Goal: Information Seeking & Learning: Learn about a topic

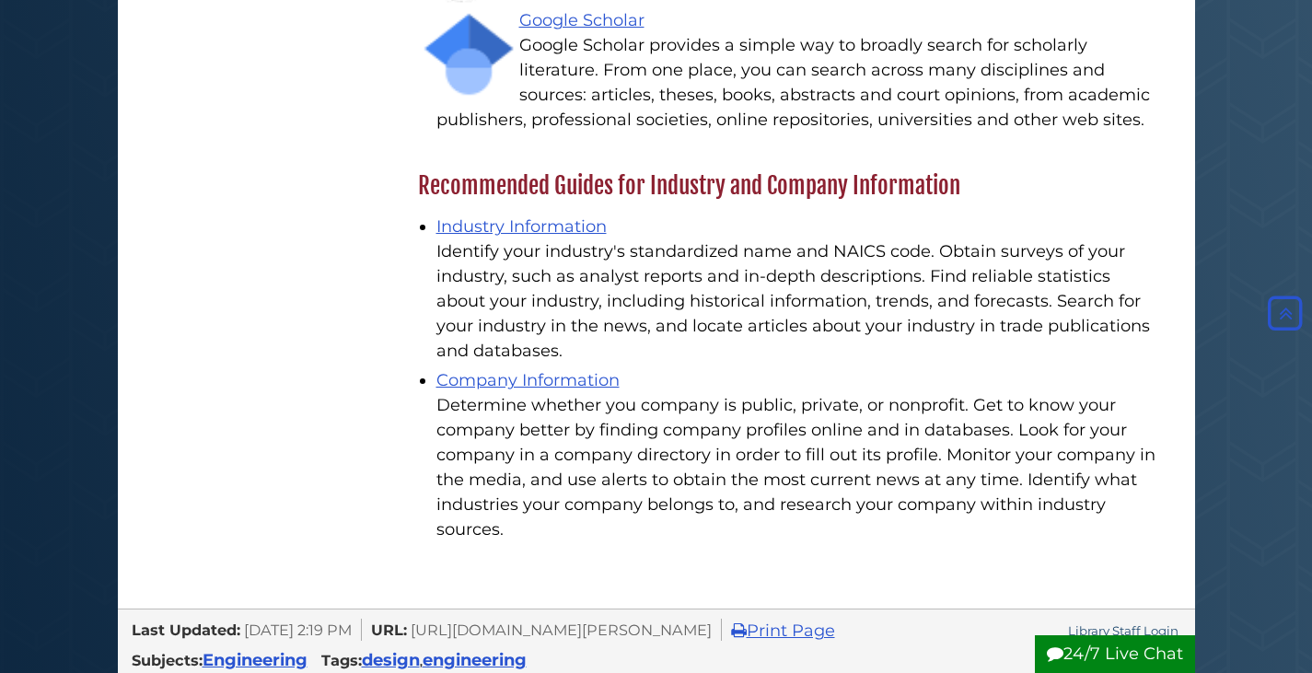
scroll to position [3376, 0]
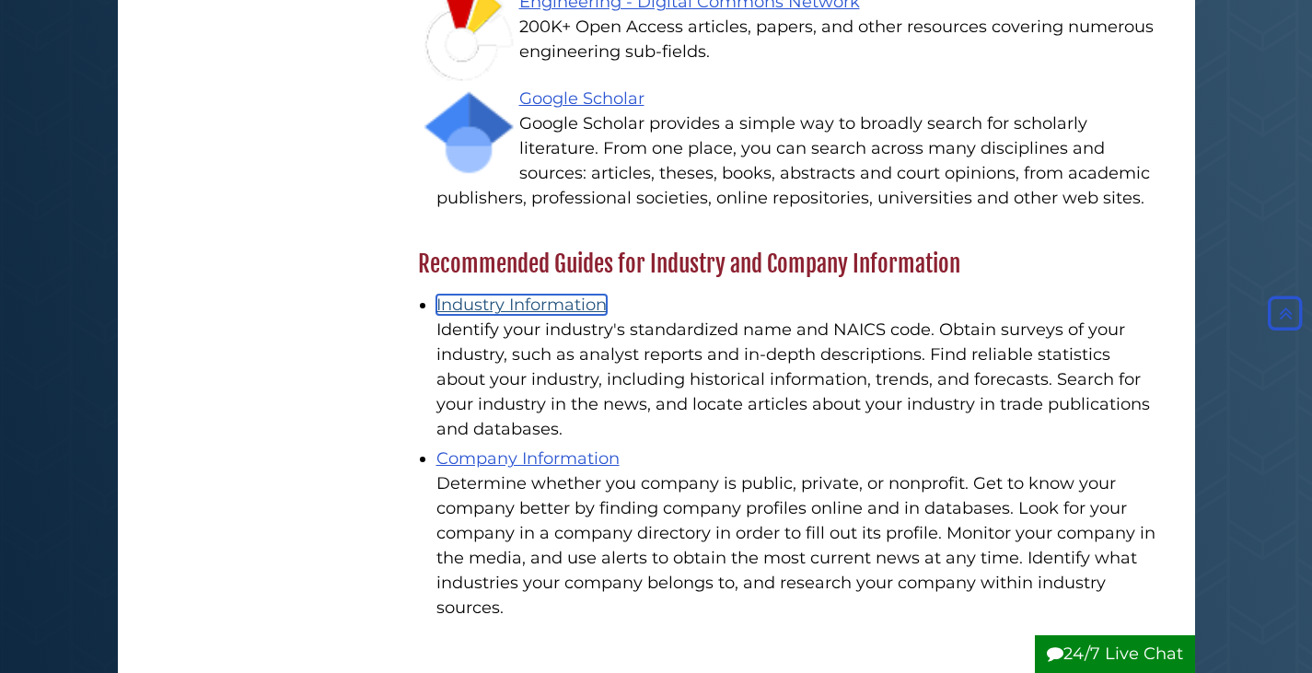
click at [598, 295] on link "Industry Information" at bounding box center [521, 305] width 170 height 20
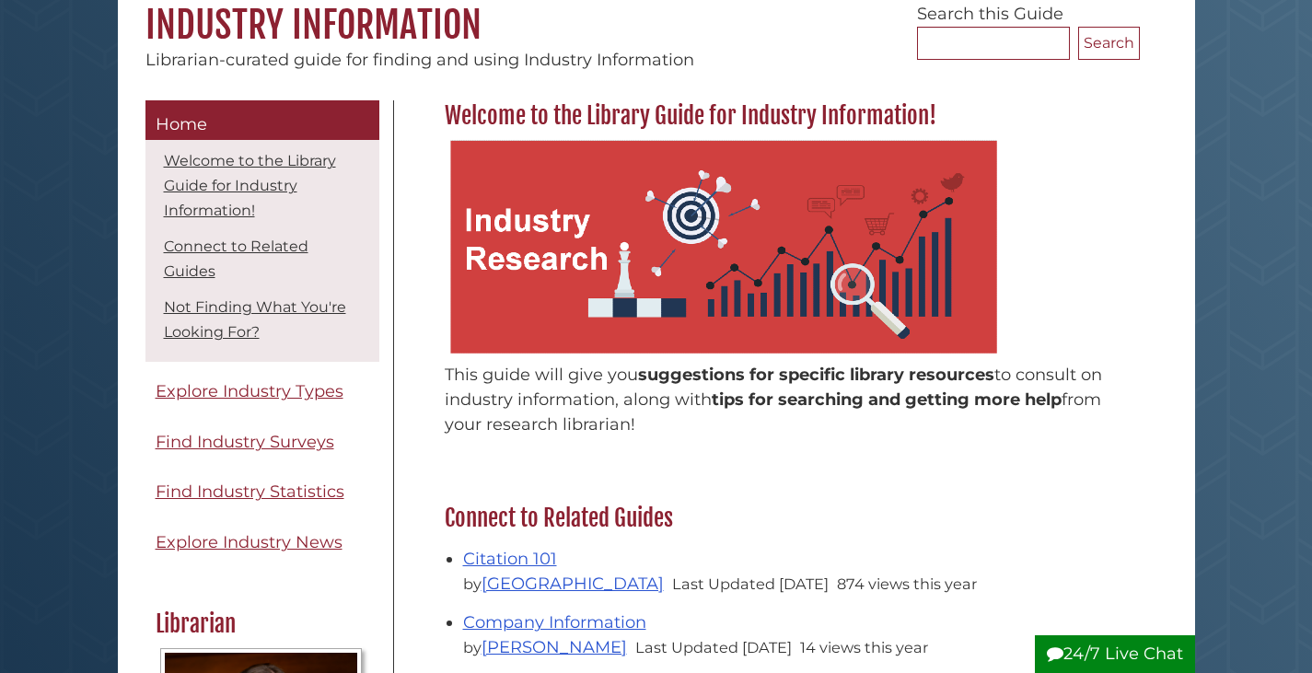
scroll to position [184, 0]
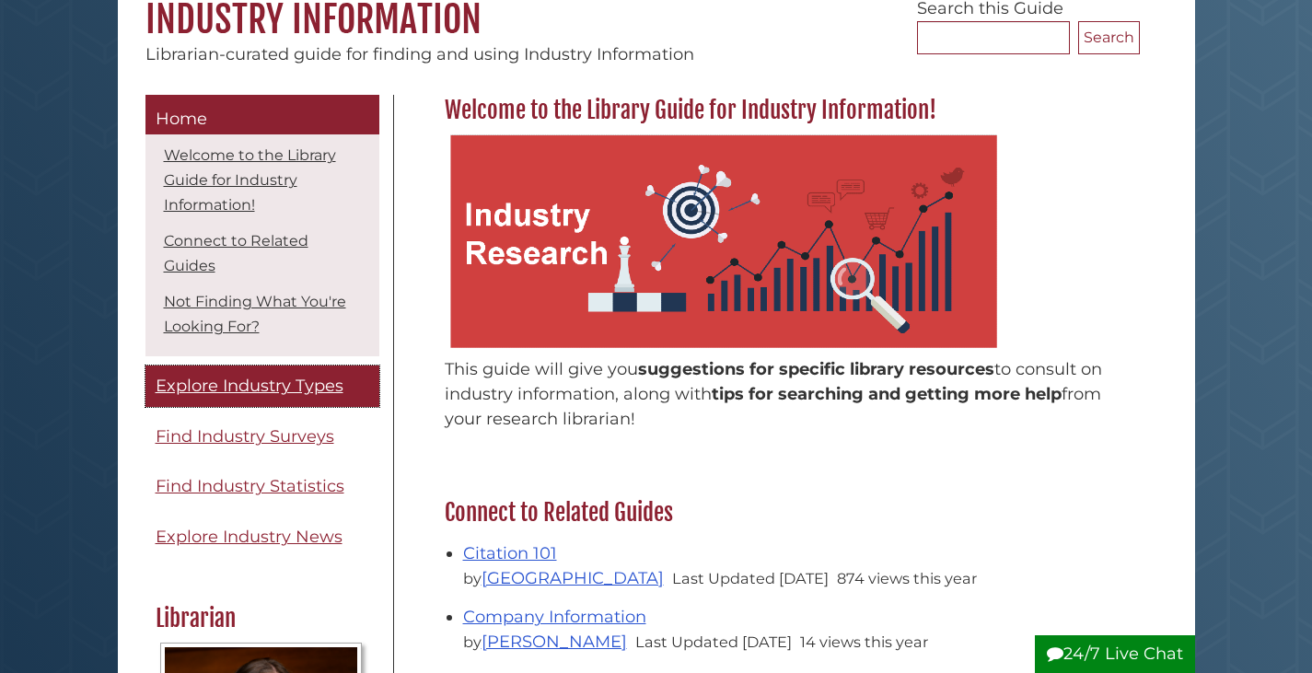
click at [241, 377] on span "Explore Industry Types" at bounding box center [250, 386] width 188 height 20
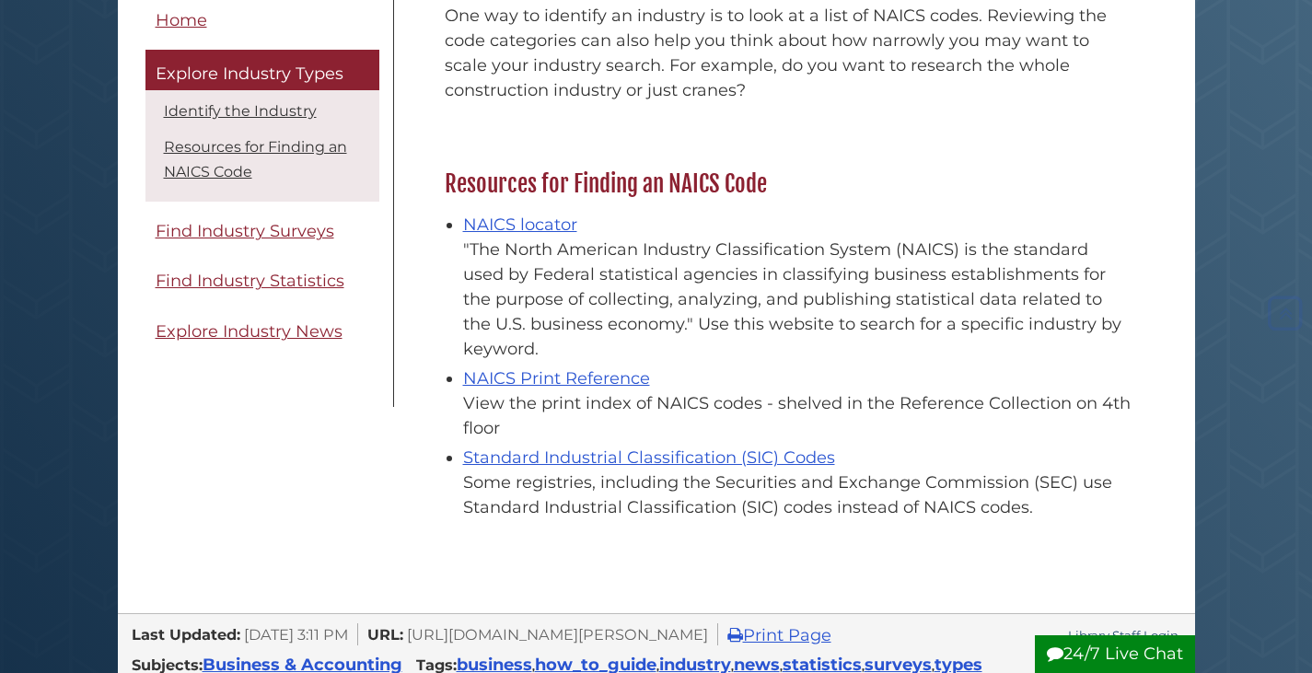
scroll to position [368, 0]
